Goal: Task Accomplishment & Management: Manage account settings

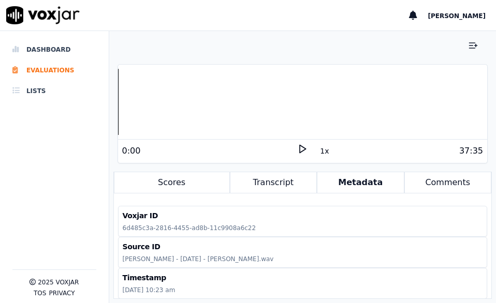
scroll to position [177, 0]
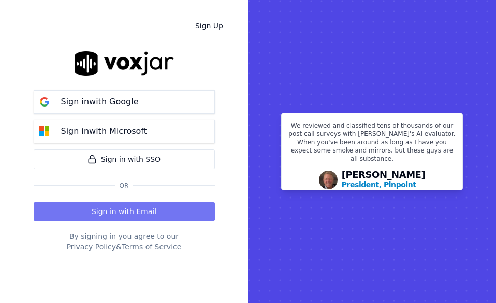
click at [123, 208] on button "Sign in with Email" at bounding box center [124, 211] width 181 height 19
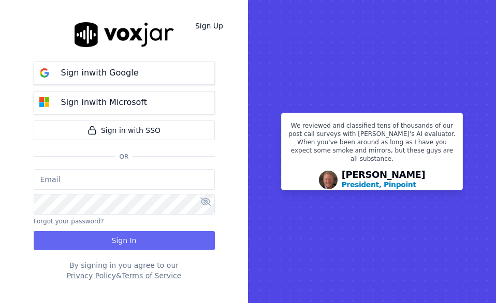
type input "[EMAIL_ADDRESS][DOMAIN_NAME]"
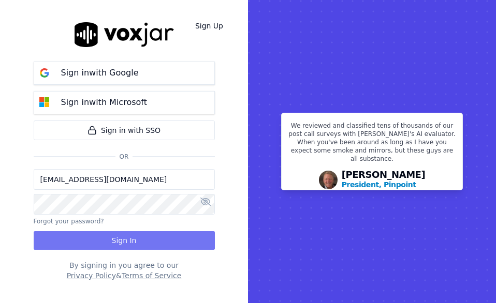
click at [84, 239] on button "Sign In" at bounding box center [124, 240] width 181 height 19
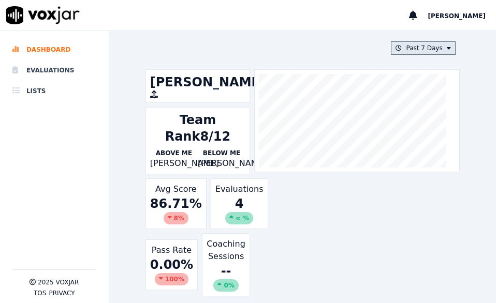
click at [395, 50] on button "Past 7 Days" at bounding box center [423, 47] width 64 height 13
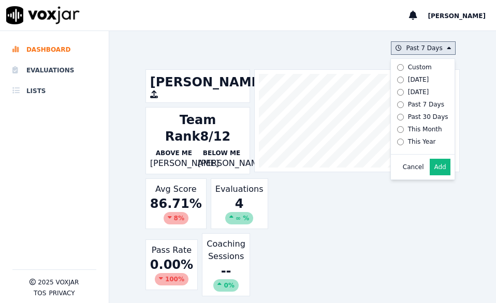
click at [408, 115] on div "Past 30 Days" at bounding box center [428, 117] width 40 height 8
click at [430, 174] on button "Add" at bounding box center [440, 167] width 20 height 17
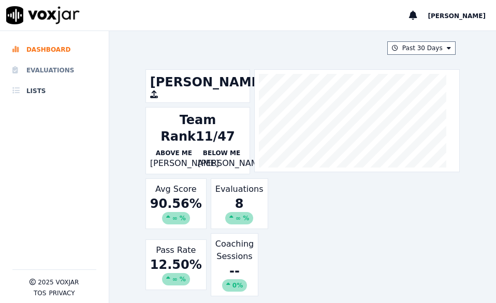
click at [34, 70] on li "Evaluations" at bounding box center [54, 70] width 84 height 21
